Goal: Information Seeking & Learning: Learn about a topic

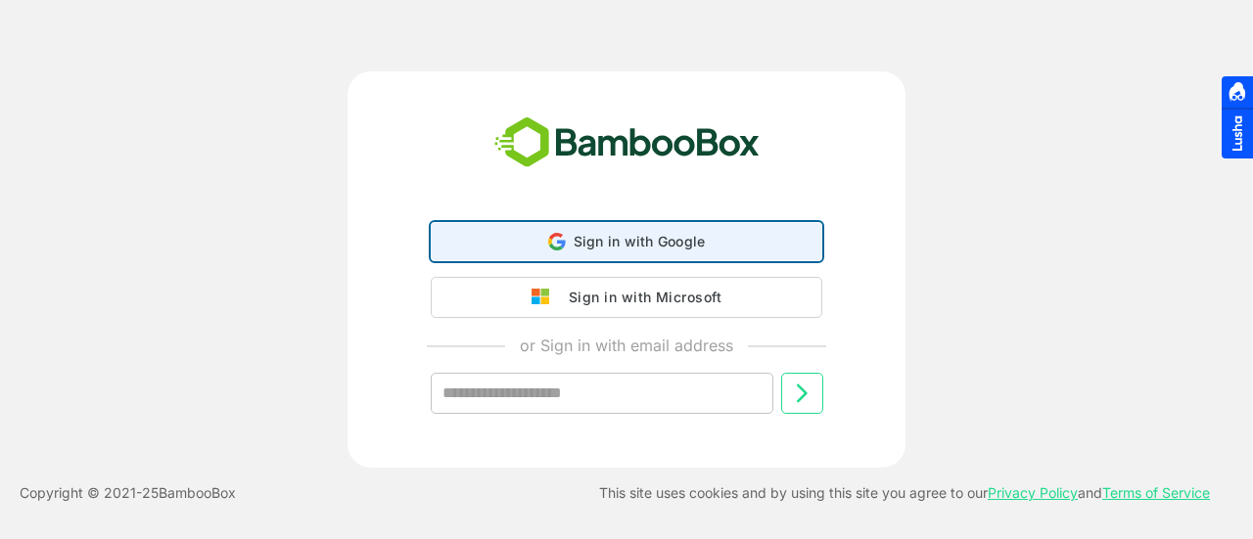
click at [609, 241] on span "Sign in with Google" at bounding box center [640, 241] width 132 height 17
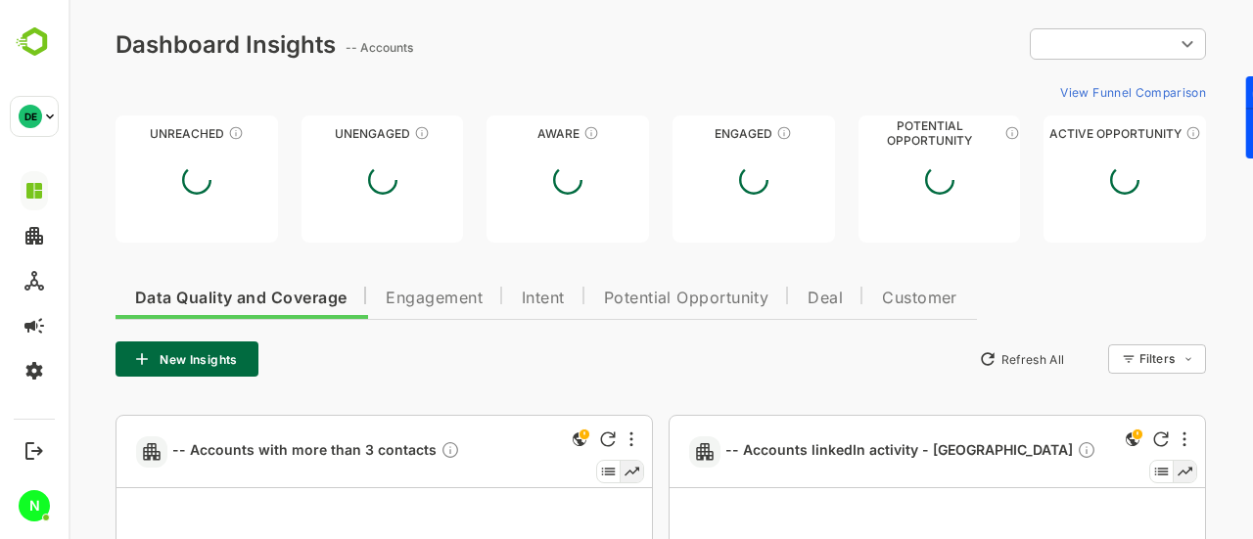
type input "**********"
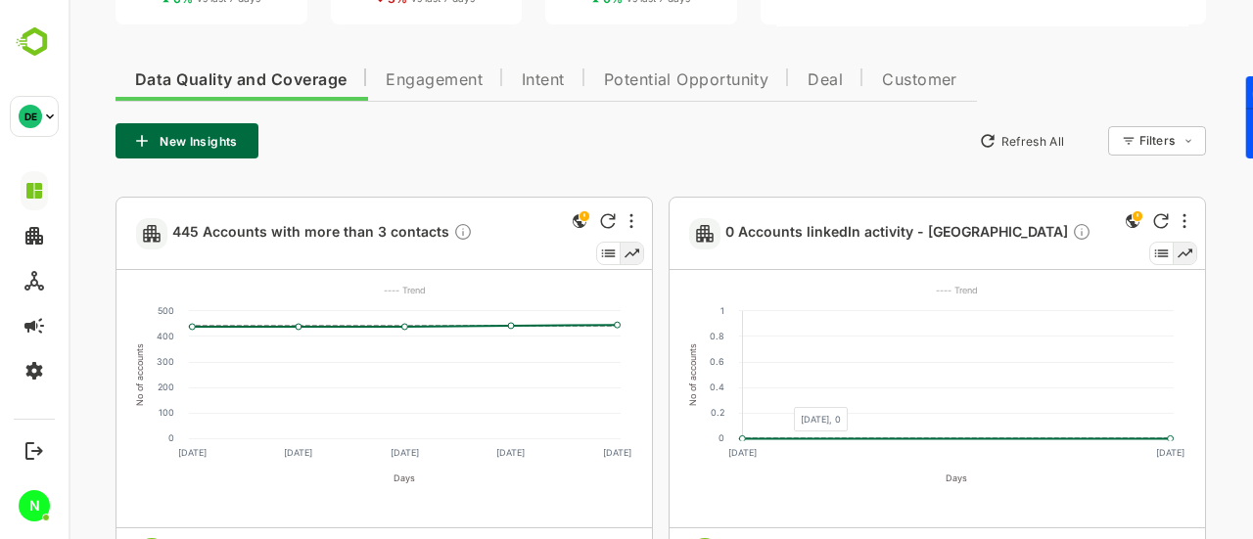
scroll to position [372, 0]
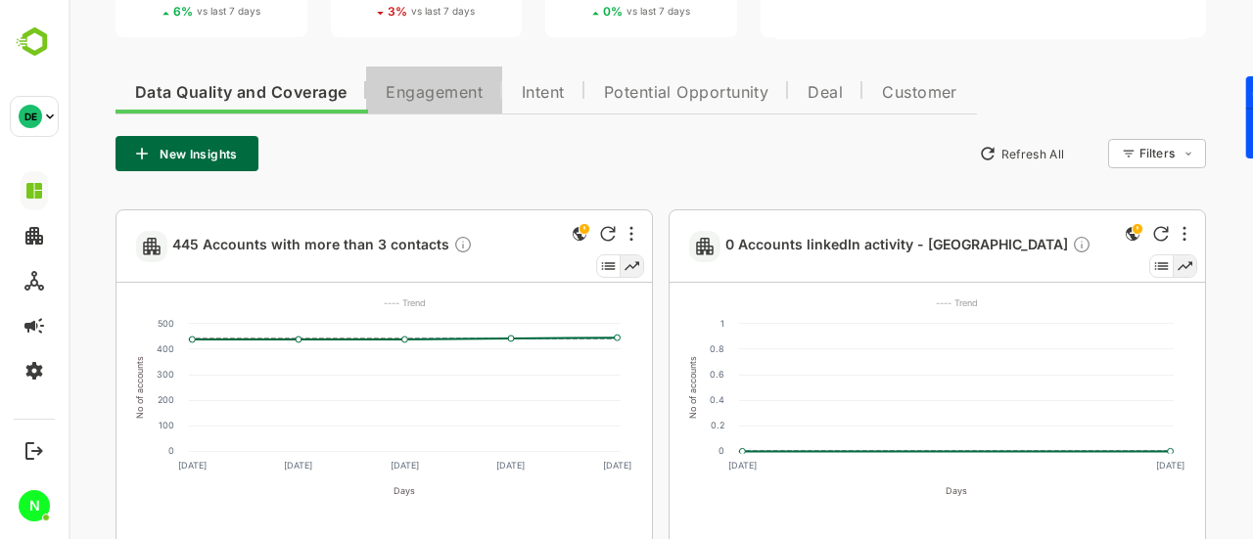
click at [464, 95] on span "Engagement" at bounding box center [434, 93] width 97 height 16
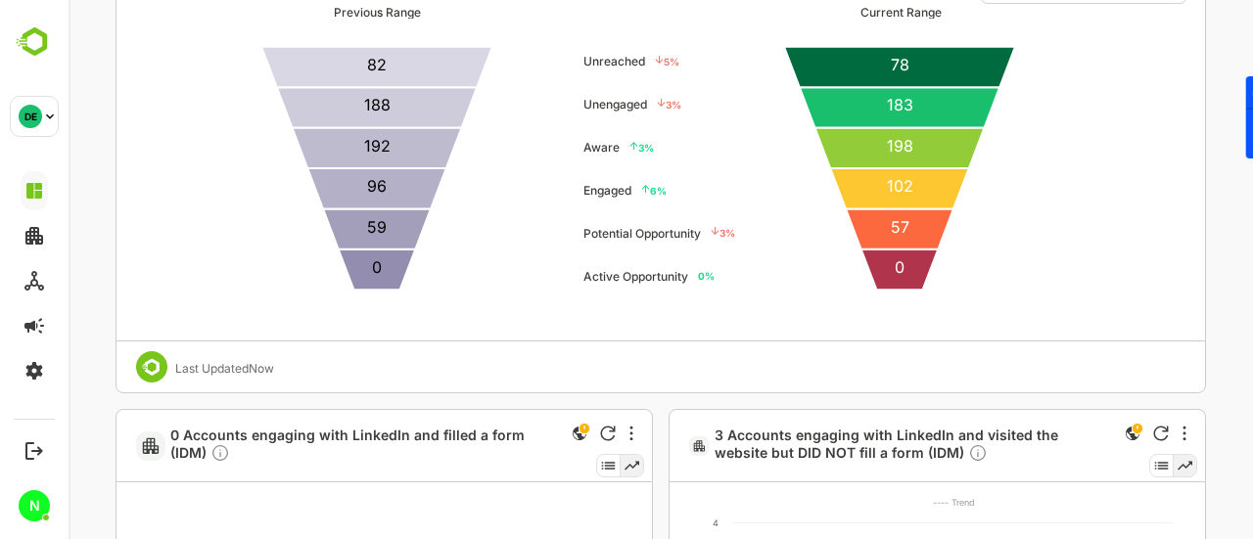
scroll to position [5919, 0]
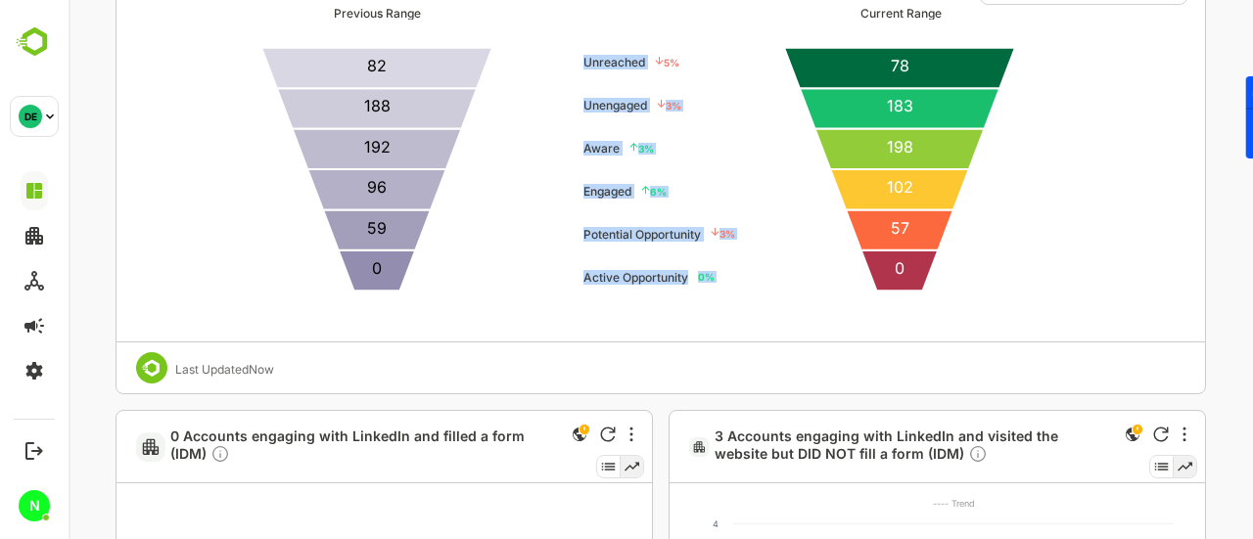
drag, startPoint x: 568, startPoint y: 54, endPoint x: 729, endPoint y: 283, distance: 280.3
click at [729, 283] on div "Previous Range 0 59 96 192 188 82 5 % Unreached 3 % Unengaged 3 % Aware 6 % Eng…" at bounding box center [683, 173] width 696 height 335
click at [729, 283] on div "5 % Unreached 3 % Unengaged 3 % Aware 6 % Engaged 3 % Potential Opportunity 0 %…" at bounding box center [695, 169] width 152 height 257
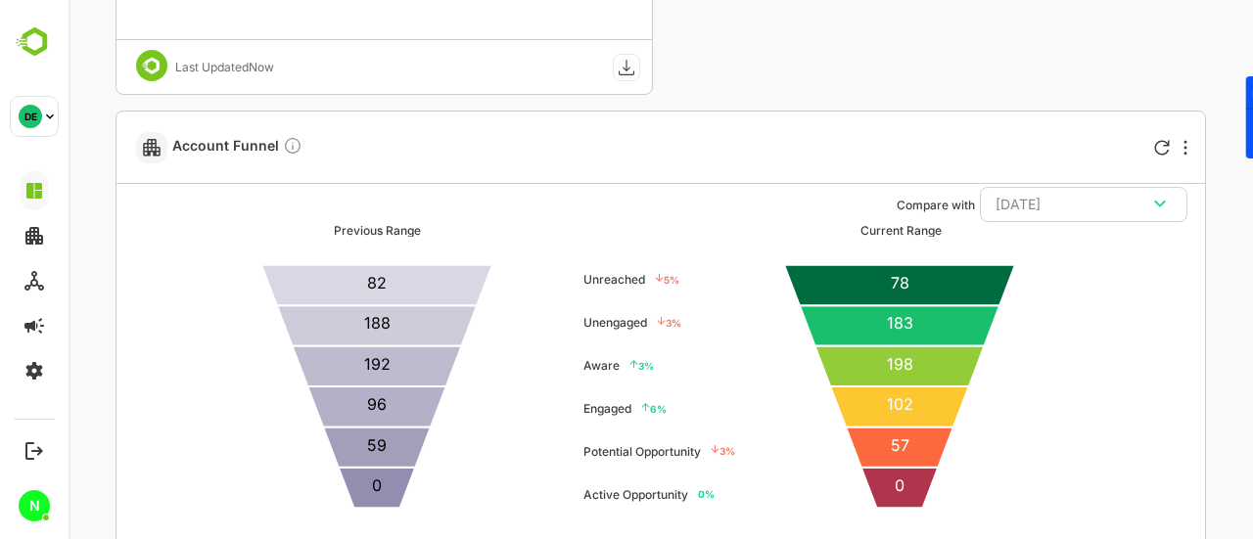
scroll to position [5701, 0]
click at [404, 226] on div "Previous Range" at bounding box center [377, 231] width 87 height 15
click at [572, 281] on div "Previous Range 0 59 96 192 188 82 5 % Unreached 3 % Unengaged 3 % Aware 6 % Eng…" at bounding box center [683, 391] width 696 height 335
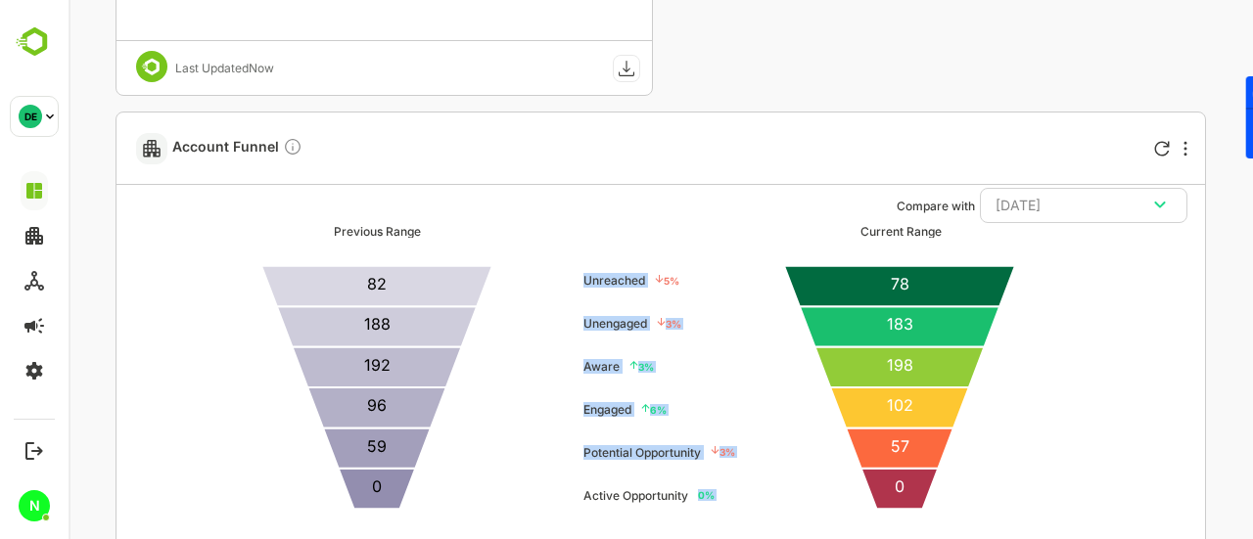
drag, startPoint x: 572, startPoint y: 281, endPoint x: 719, endPoint y: 506, distance: 268.8
click at [719, 506] on div "Previous Range 0 59 96 192 188 82 5 % Unreached 3 % Unengaged 3 % Aware 6 % Eng…" at bounding box center [683, 391] width 696 height 335
click at [719, 506] on div "5 % Unreached 3 % Unengaged 3 % Aware 6 % Engaged 3 % Potential Opportunity 0 %…" at bounding box center [695, 387] width 152 height 257
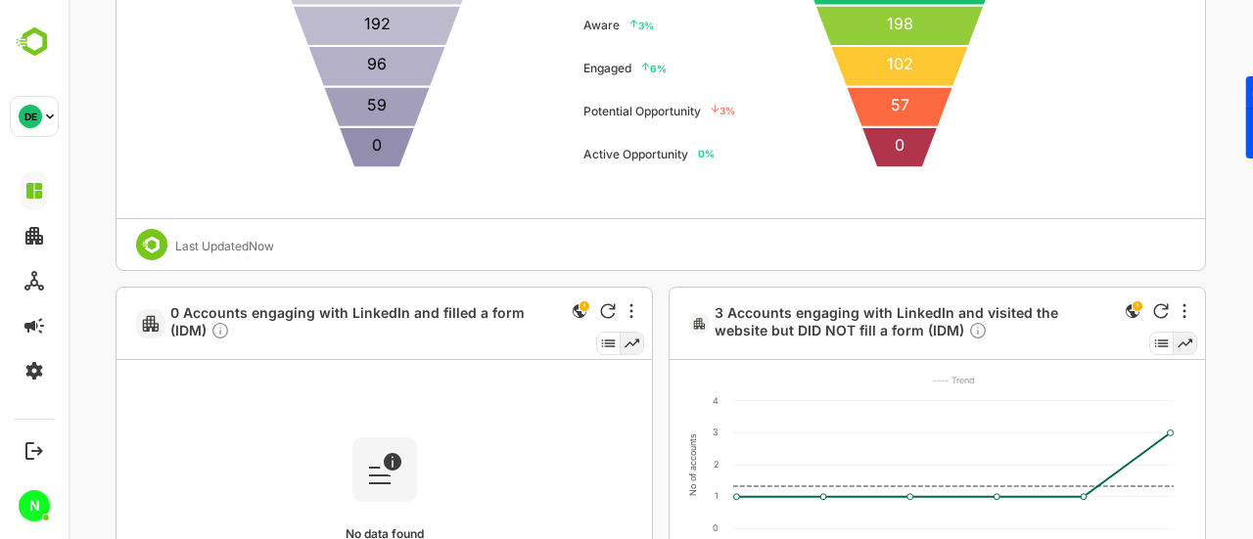
scroll to position [6048, 0]
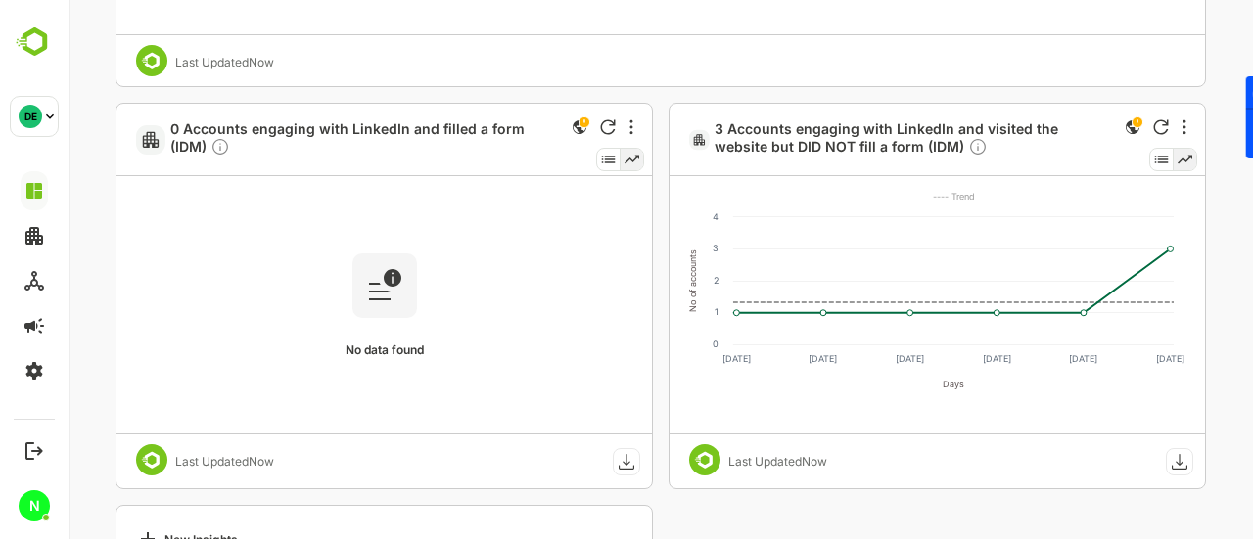
scroll to position [6291, 0]
